Goal: Use online tool/utility: Utilize a website feature to perform a specific function

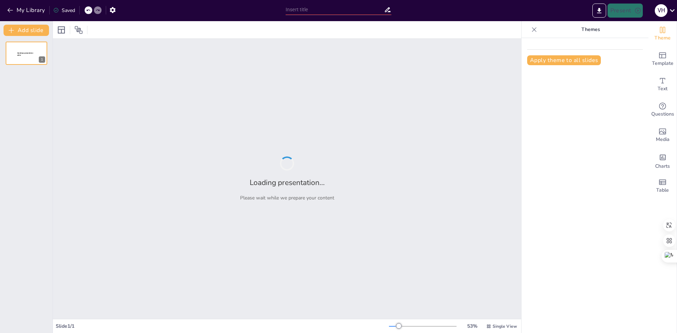
type input "Implementación Efectiva del Plan de Mercadotecnia: Acciones y Actividades Clave"
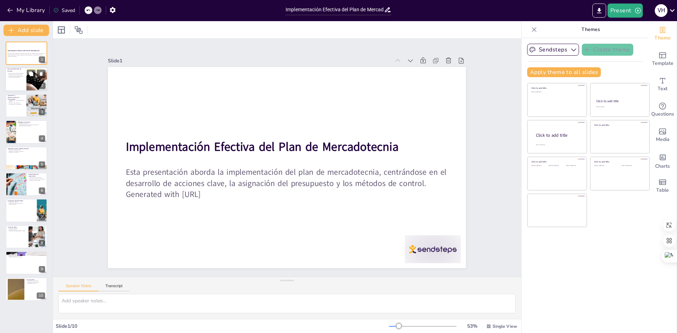
click at [16, 82] on div at bounding box center [26, 80] width 42 height 24
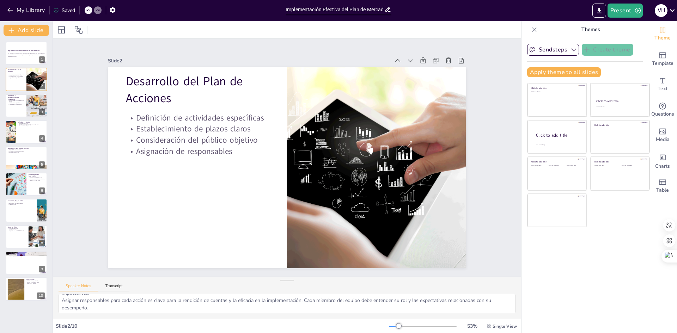
scroll to position [46, 0]
click at [21, 102] on p "Importancia de un presupuesto bien definido" at bounding box center [15, 101] width 17 height 2
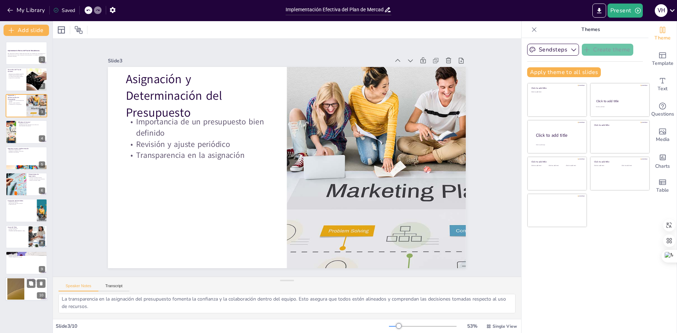
click at [33, 294] on div at bounding box center [26, 290] width 42 height 24
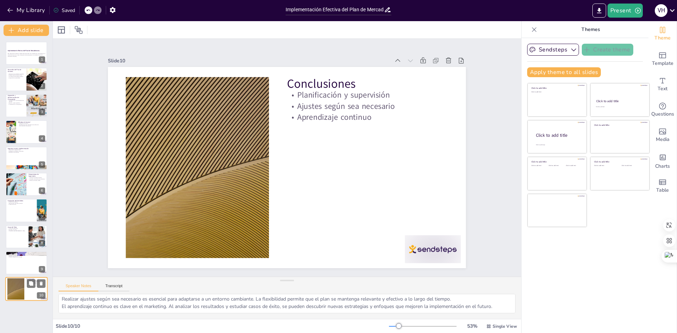
scroll to position [9, 0]
click at [18, 258] on div at bounding box center [26, 263] width 42 height 24
type textarea "La falta de recursos puede ser un obstáculo significativo en la implementación …"
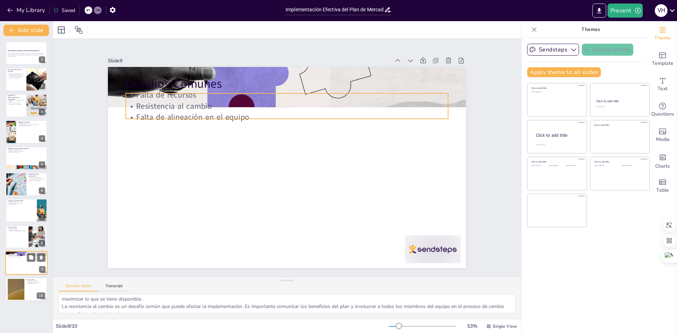
scroll to position [31, 0]
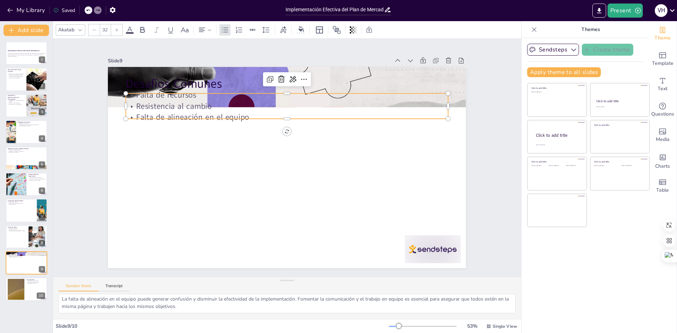
click at [212, 97] on p "Falta de recursos" at bounding box center [287, 95] width 322 height 11
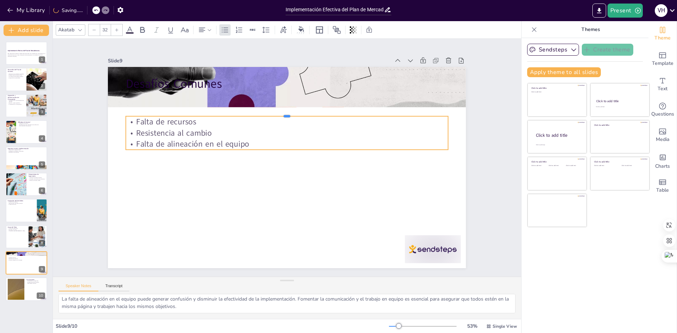
drag, startPoint x: 217, startPoint y: 91, endPoint x: 197, endPoint y: 129, distance: 43.1
click at [209, 174] on div "Desafíos Comunes Falta de recursos Resistencia al cambio Falta de alineación en…" at bounding box center [279, 164] width 389 height 401
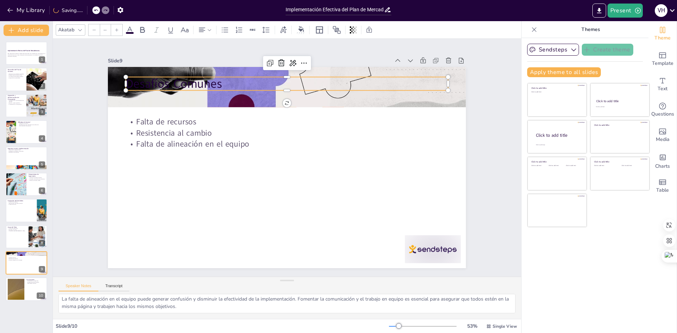
type input "48"
click at [184, 83] on p "Desafíos Comunes" at bounding box center [287, 83] width 322 height 17
click at [23, 205] on p "Proceso continuo" at bounding box center [21, 204] width 28 height 1
type textarea "El análisis de resultados es fundamental para entender el impacto de las accion…"
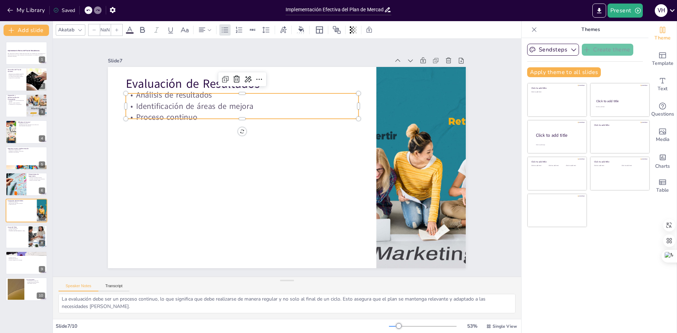
type input "32"
click at [173, 88] on p "Análisis de resultados" at bounding box center [249, 90] width 233 height 35
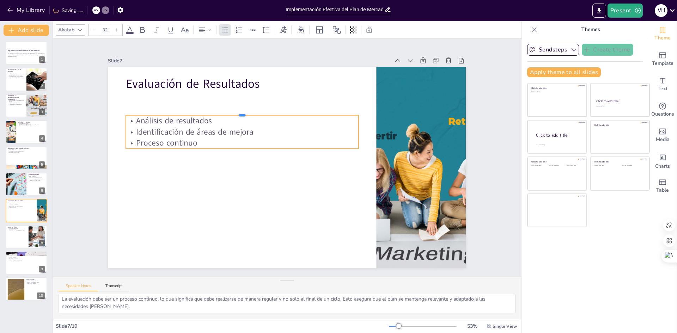
drag, startPoint x: 178, startPoint y: 90, endPoint x: 173, endPoint y: 105, distance: 15.9
click at [173, 114] on div "Evaluación de Resultados Análisis de resultados Identificación de áreas de mejo…" at bounding box center [279, 164] width 389 height 401
click at [26, 179] on div at bounding box center [16, 184] width 48 height 24
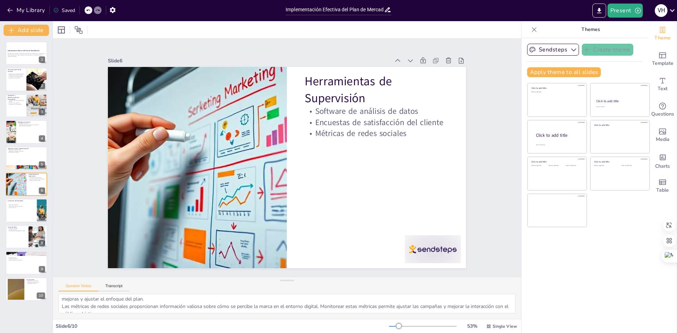
scroll to position [31, 0]
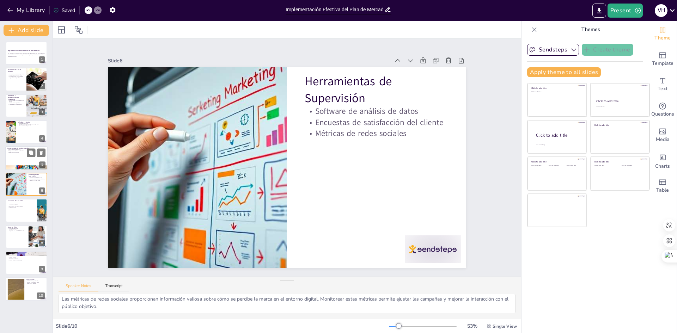
click at [26, 157] on div at bounding box center [26, 158] width 42 height 24
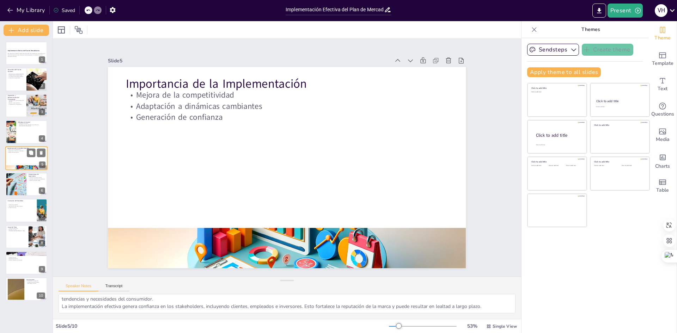
scroll to position [24, 0]
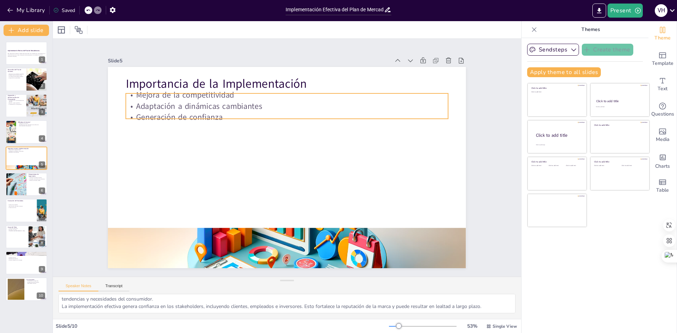
click at [215, 107] on p "Adaptación a dinámicas cambiantes" at bounding box center [293, 106] width 322 height 45
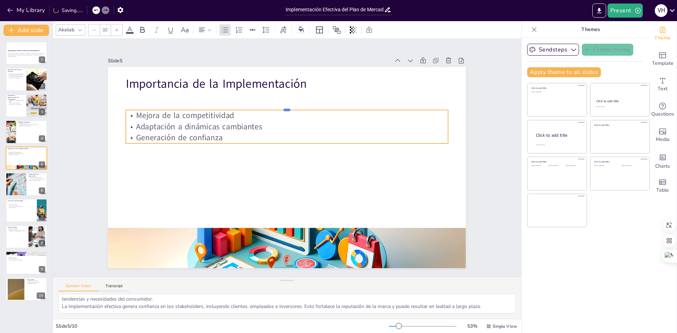
drag, startPoint x: 201, startPoint y: 91, endPoint x: 201, endPoint y: 106, distance: 15.9
click at [201, 106] on div at bounding box center [287, 107] width 322 height 6
click at [31, 132] on div at bounding box center [26, 132] width 42 height 24
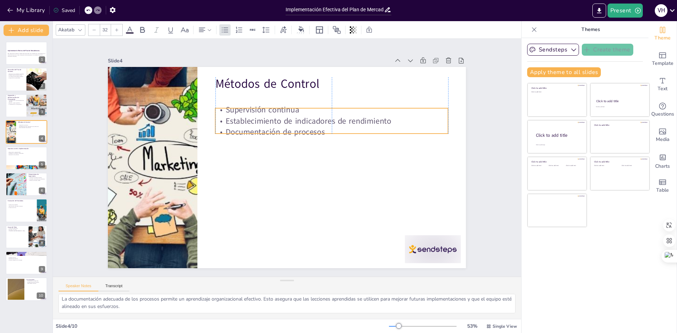
drag, startPoint x: 304, startPoint y: 90, endPoint x: 303, endPoint y: 105, distance: 15.2
click at [303, 105] on p "Supervisión continua" at bounding box center [341, 120] width 230 height 59
click at [21, 107] on div at bounding box center [26, 106] width 42 height 24
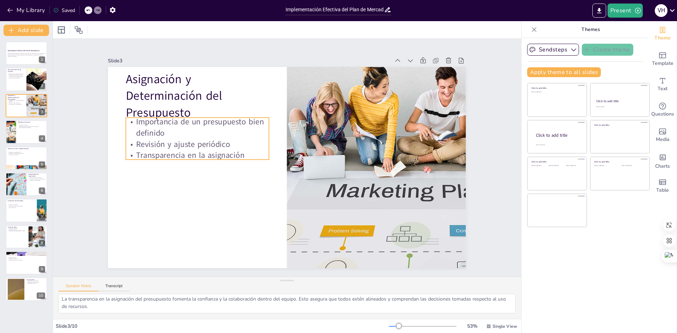
click at [170, 119] on p "Importancia de un presupuesto bien definido" at bounding box center [205, 109] width 145 height 51
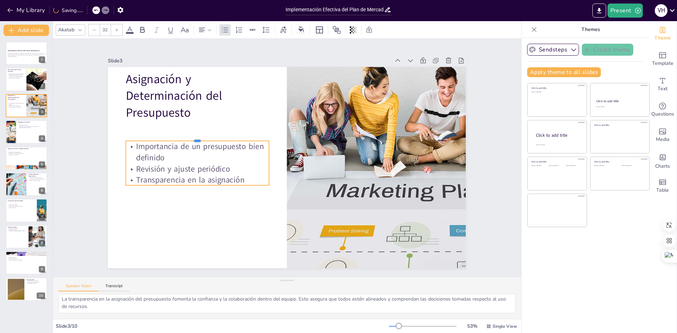
drag, startPoint x: 175, startPoint y: 114, endPoint x: 176, endPoint y: 138, distance: 23.6
click at [176, 138] on div at bounding box center [200, 129] width 143 height 20
click at [24, 82] on div at bounding box center [26, 80] width 42 height 24
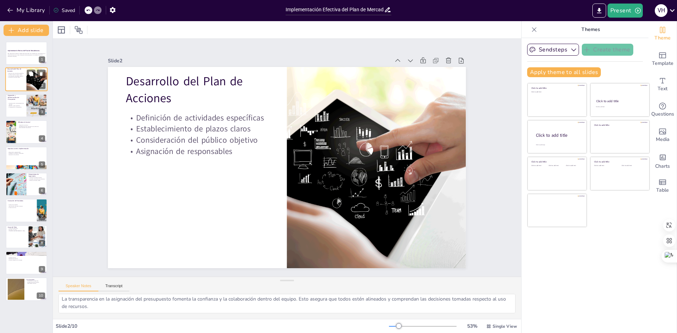
type textarea "La definición de actividades específicas es fundamental para el éxito del plan …"
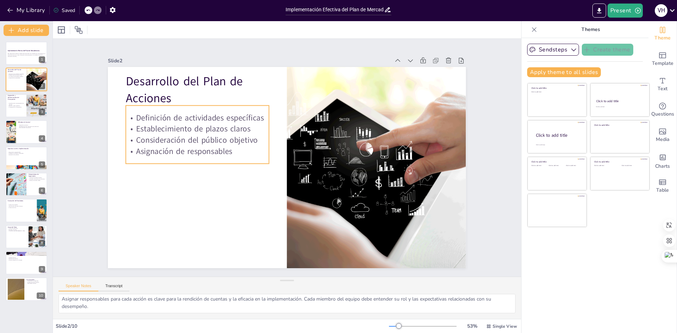
click at [185, 125] on p "Establecimiento de plazos claros" at bounding box center [201, 120] width 144 height 26
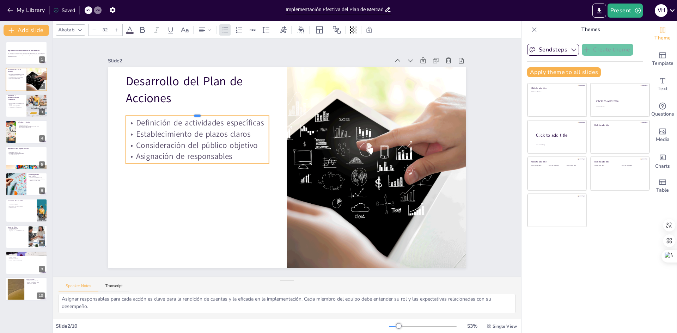
drag, startPoint x: 183, startPoint y: 102, endPoint x: 185, endPoint y: 112, distance: 10.0
click at [185, 112] on div at bounding box center [202, 104] width 143 height 20
drag, startPoint x: 27, startPoint y: 56, endPoint x: 60, endPoint y: 60, distance: 33.0
click at [28, 57] on p "Generated with [URL]" at bounding box center [26, 56] width 37 height 1
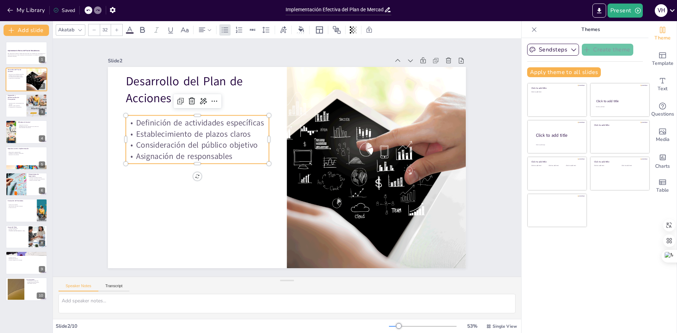
scroll to position [0, 0]
